Goal: Task Accomplishment & Management: Manage account settings

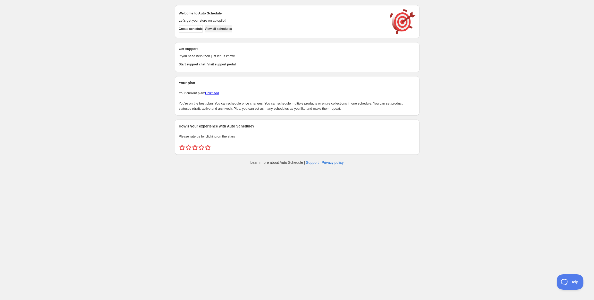
click at [232, 27] on span "View all schedules" at bounding box center [218, 29] width 27 height 4
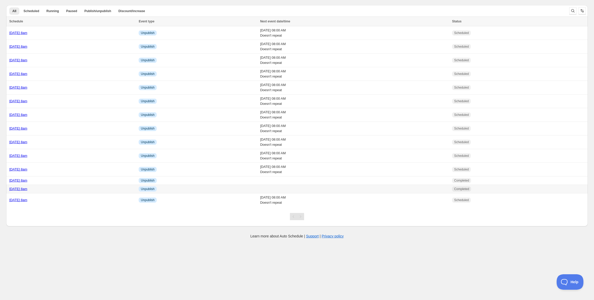
click at [27, 190] on link "[DATE] 8am" at bounding box center [18, 189] width 18 height 4
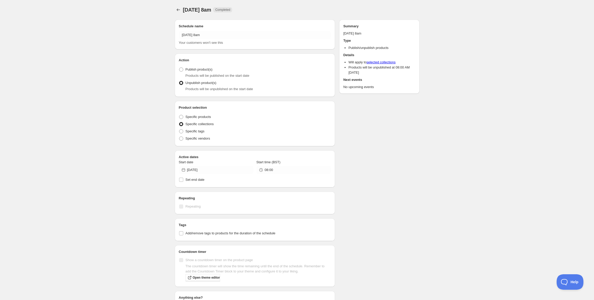
radio input "true"
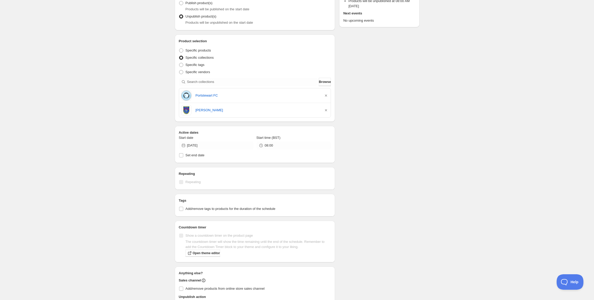
scroll to position [129, 0]
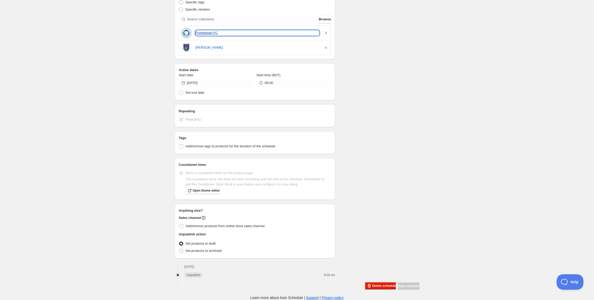
click at [206, 33] on link "Portstewart FC" at bounding box center [258, 32] width 124 height 5
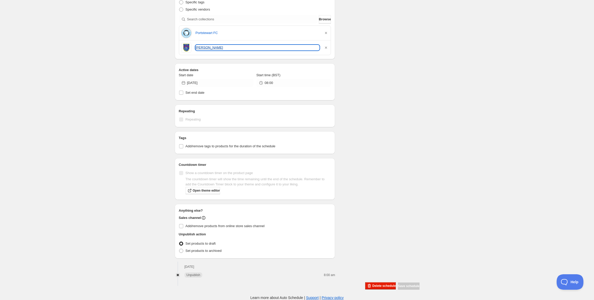
click at [200, 48] on link "[PERSON_NAME]" at bounding box center [258, 47] width 124 height 5
click at [372, 286] on span "Delete schedule" at bounding box center [383, 286] width 23 height 4
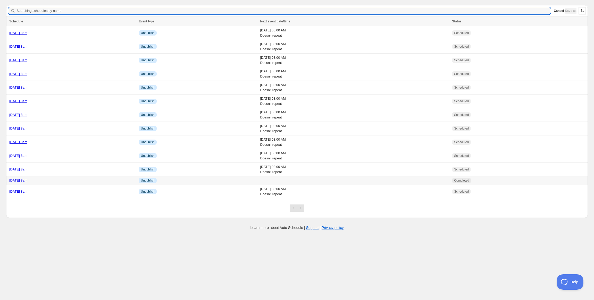
click at [27, 180] on link "[DATE] 8am" at bounding box center [18, 181] width 18 height 4
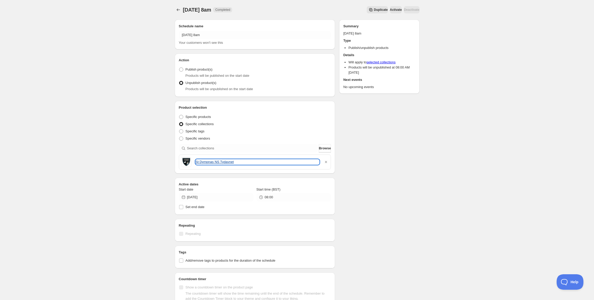
click at [222, 160] on link "St Dympnas NS Tydavnet" at bounding box center [258, 162] width 124 height 5
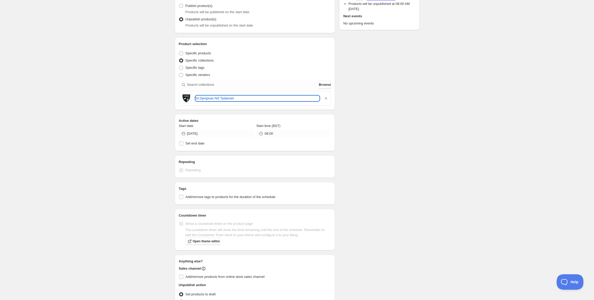
scroll to position [114, 0]
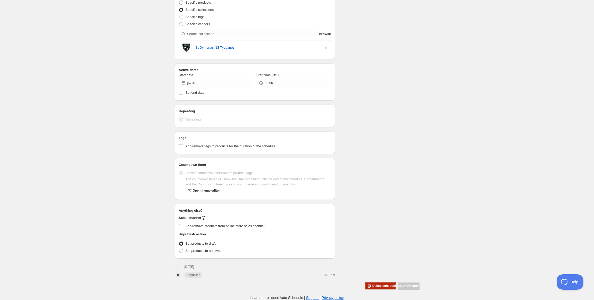
click at [375, 284] on span "Delete schedule" at bounding box center [383, 286] width 23 height 4
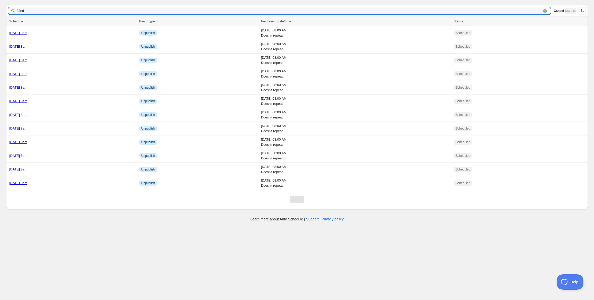
type input "22nd"
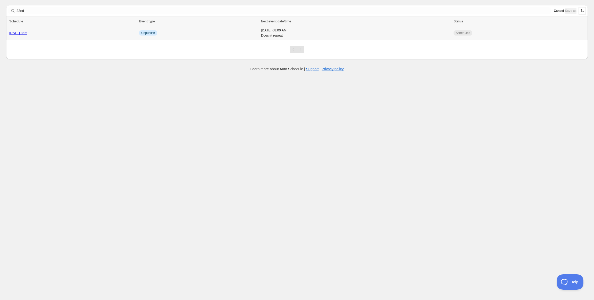
click at [60, 37] on td "[DATE] 8am" at bounding box center [71, 33] width 131 height 14
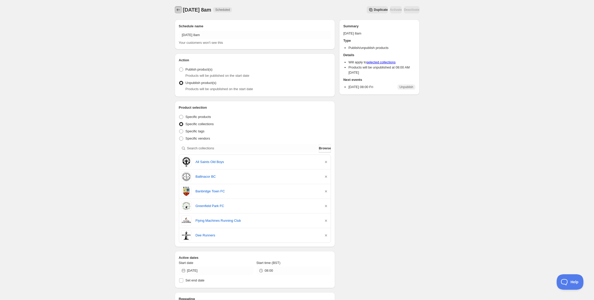
click at [175, 8] on button "Schedules" at bounding box center [178, 9] width 7 height 7
